Goal: Information Seeking & Learning: Learn about a topic

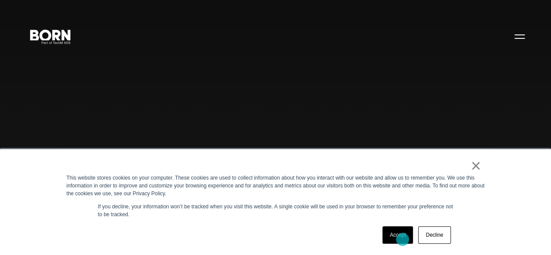
click at [403, 239] on link "Accept" at bounding box center [398, 234] width 31 height 17
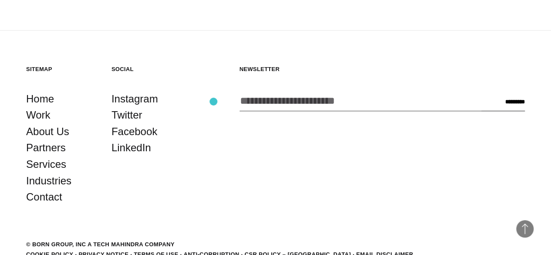
scroll to position [1989, 0]
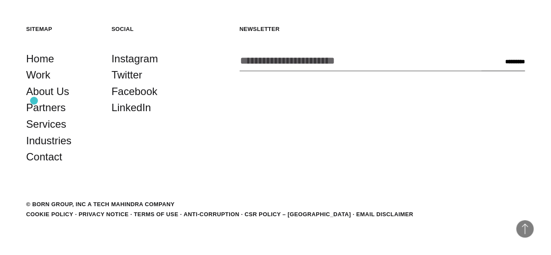
click at [34, 101] on footer "Back to Top Sitemap Home Work About Us Partners Services Industries Contact Soc…" at bounding box center [275, 122] width 551 height 265
click at [48, 133] on link "Services" at bounding box center [46, 124] width 40 height 17
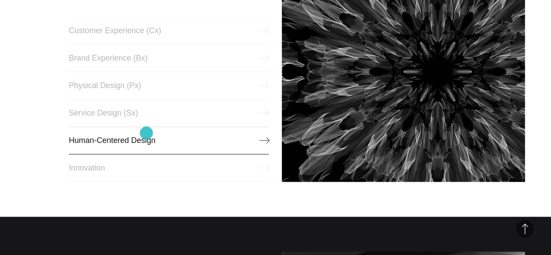
scroll to position [392, 0]
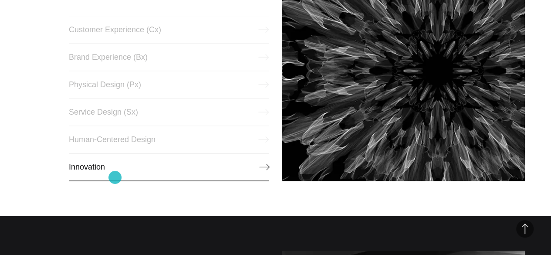
click at [115, 177] on link "Innovation" at bounding box center [169, 167] width 201 height 28
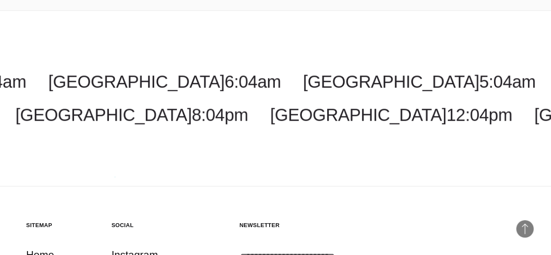
scroll to position [1177, 0]
